Goal: Find specific page/section: Find specific page/section

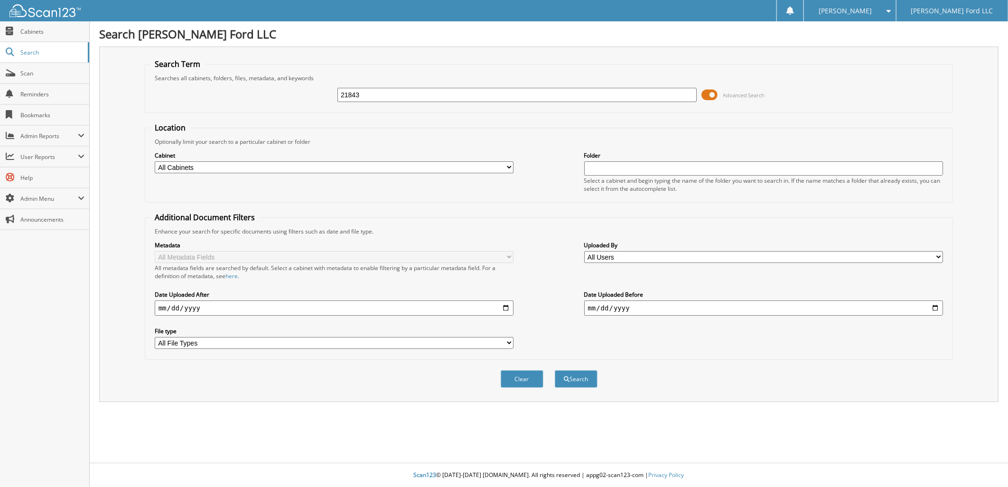
type input "21843"
click at [555, 370] on button "Search" at bounding box center [576, 379] width 43 height 18
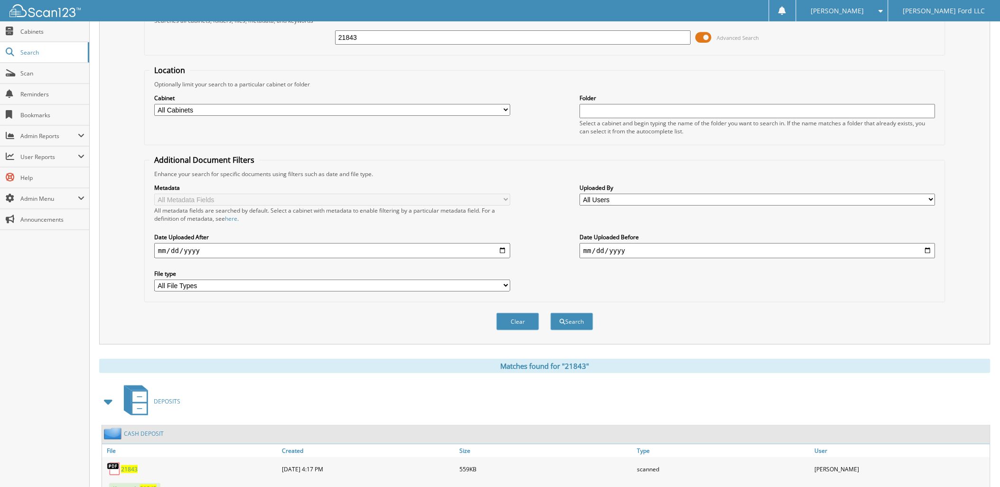
scroll to position [211, 0]
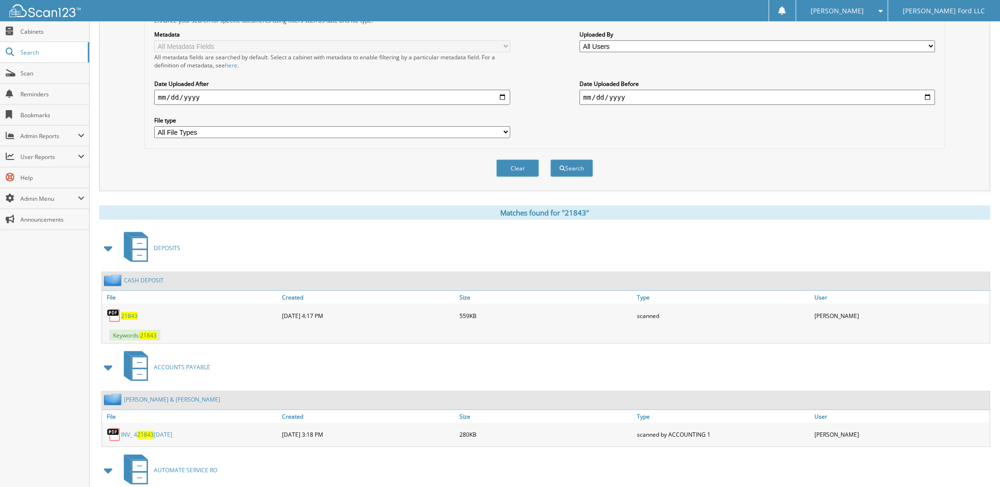
click at [132, 312] on span "21843" at bounding box center [129, 316] width 17 height 8
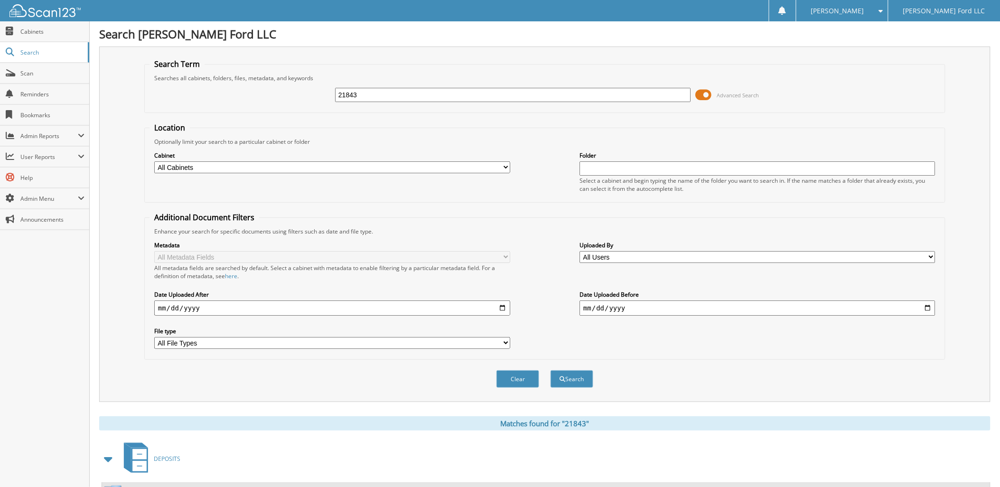
click at [362, 91] on input "21843" at bounding box center [513, 95] width 356 height 14
type input "2"
type input "21846"
click at [551, 370] on button "Search" at bounding box center [572, 379] width 43 height 18
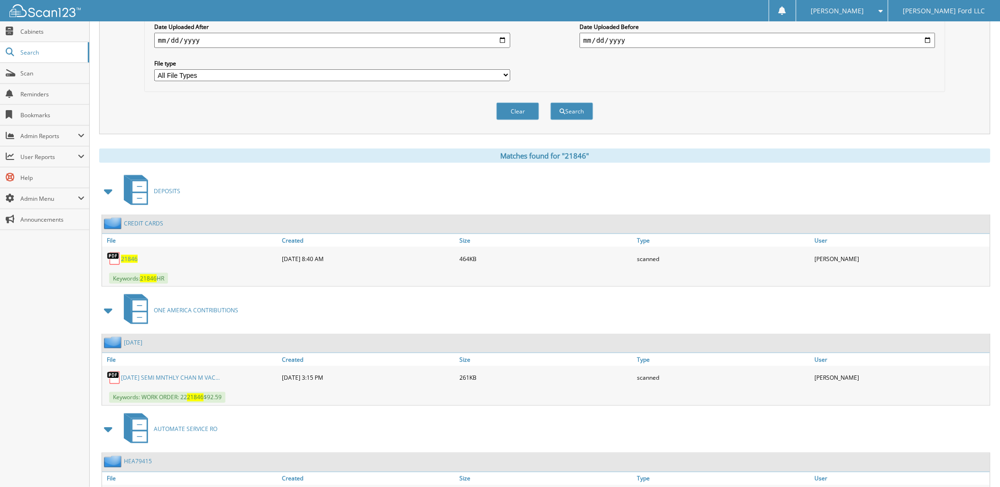
scroll to position [253, 0]
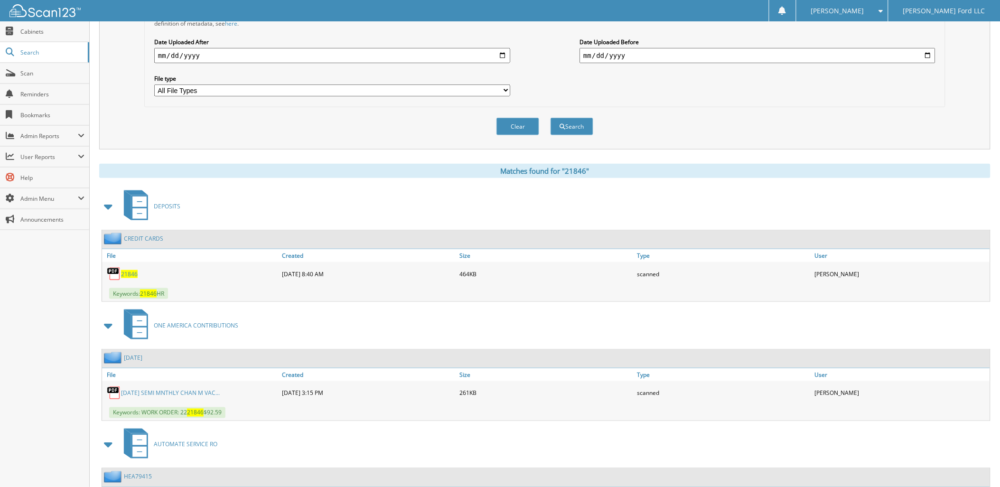
click at [131, 270] on span "21846" at bounding box center [129, 274] width 17 height 8
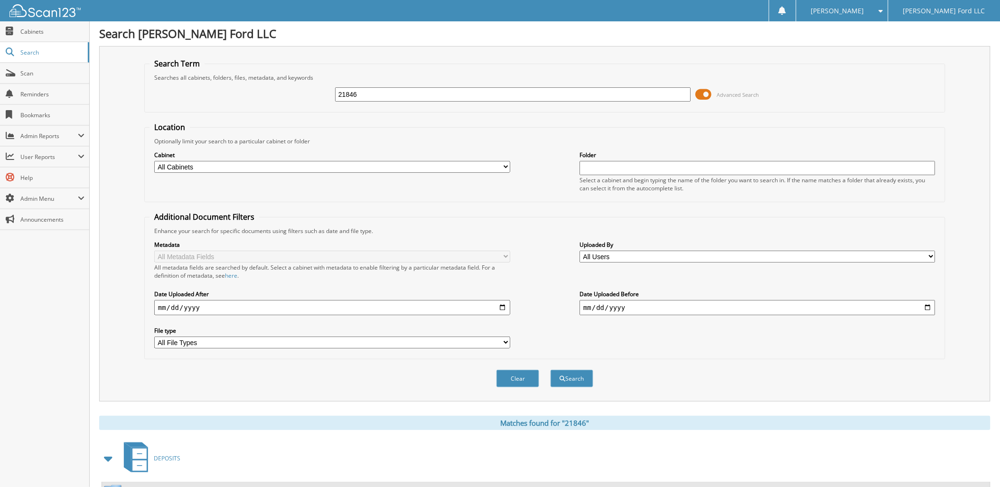
scroll to position [0, 0]
click at [381, 93] on input "21846" at bounding box center [513, 95] width 356 height 14
type input "2"
type input "21843"
click at [551, 370] on button "Search" at bounding box center [572, 379] width 43 height 18
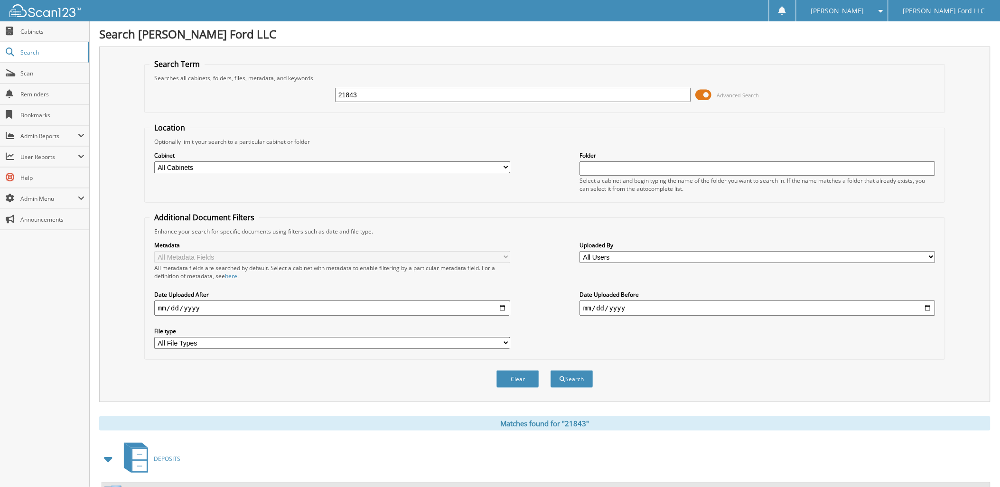
scroll to position [316, 0]
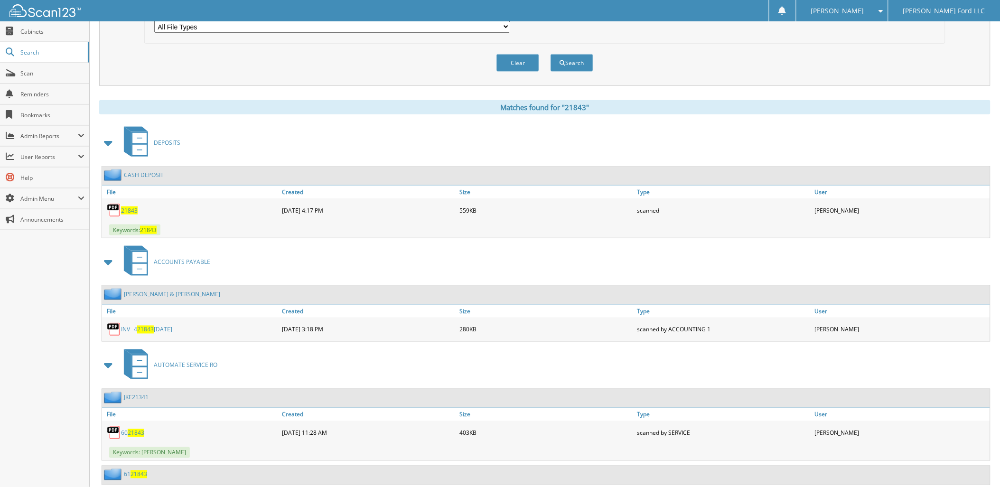
click at [132, 207] on span "21843" at bounding box center [129, 211] width 17 height 8
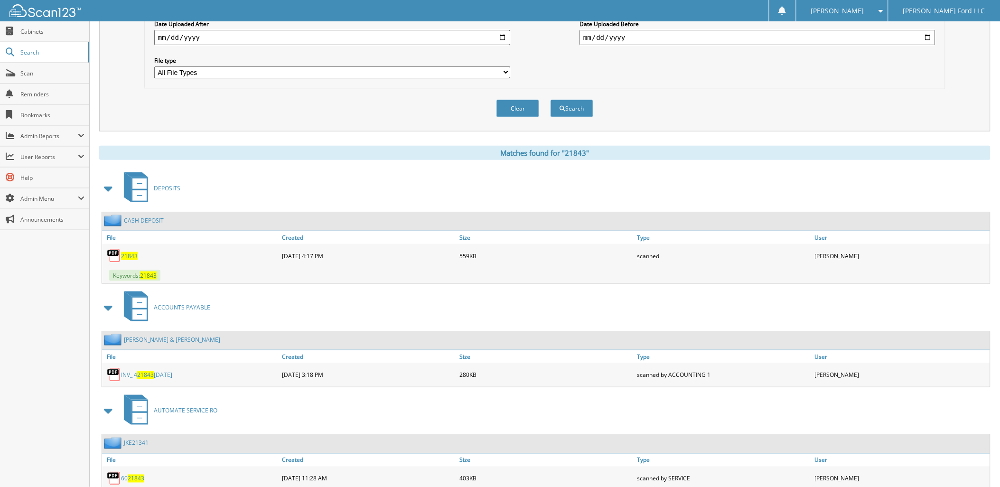
scroll to position [0, 0]
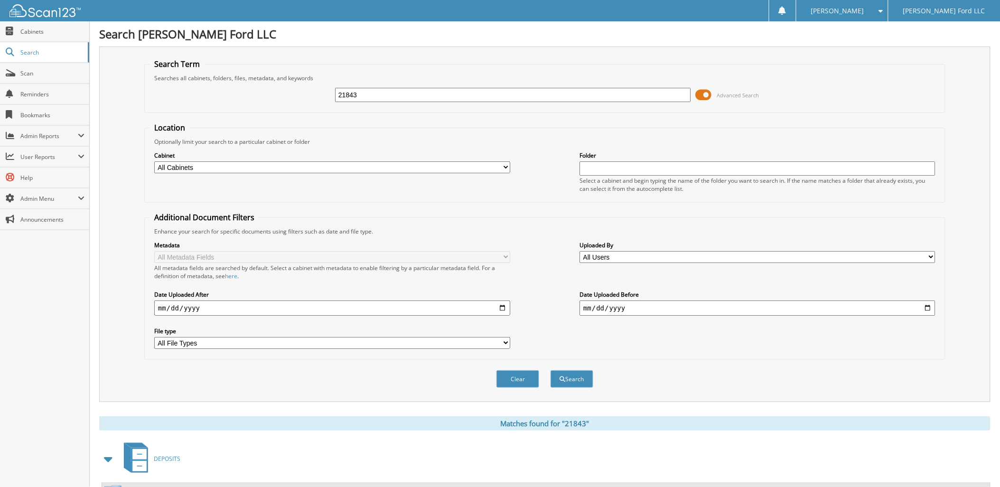
click at [361, 91] on input "21843" at bounding box center [513, 95] width 356 height 14
type input "2"
type input "21772"
click at [551, 370] on button "Search" at bounding box center [572, 379] width 43 height 18
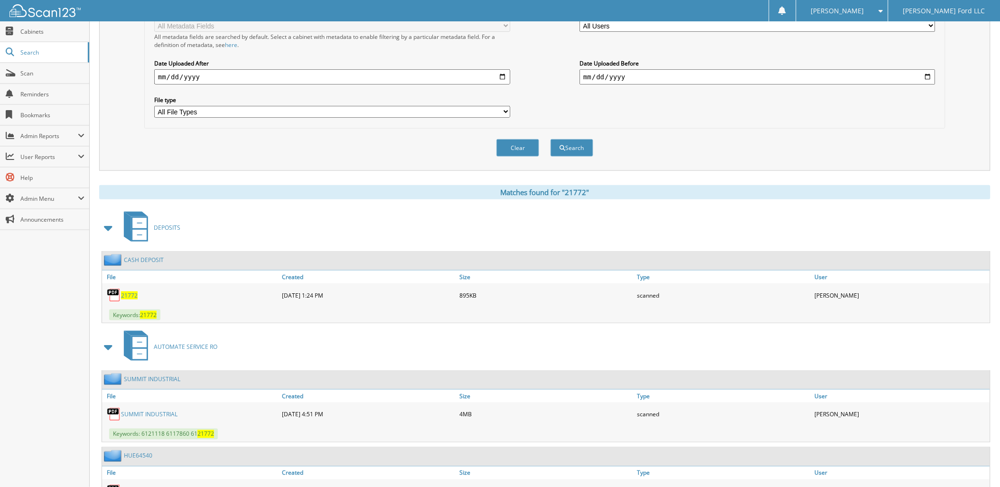
scroll to position [263, 0]
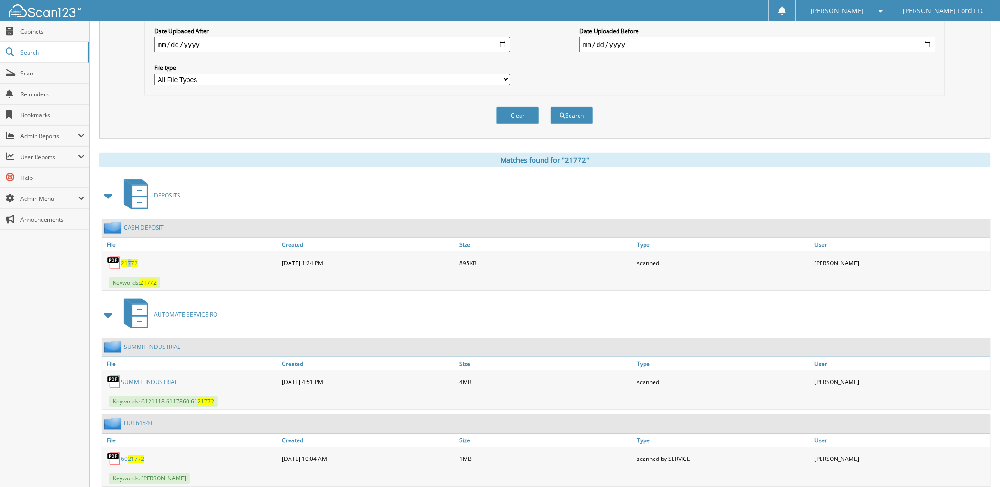
click at [130, 254] on div "21772" at bounding box center [191, 263] width 178 height 19
click at [130, 259] on span "21772" at bounding box center [129, 263] width 17 height 8
